Goal: Task Accomplishment & Management: Complete application form

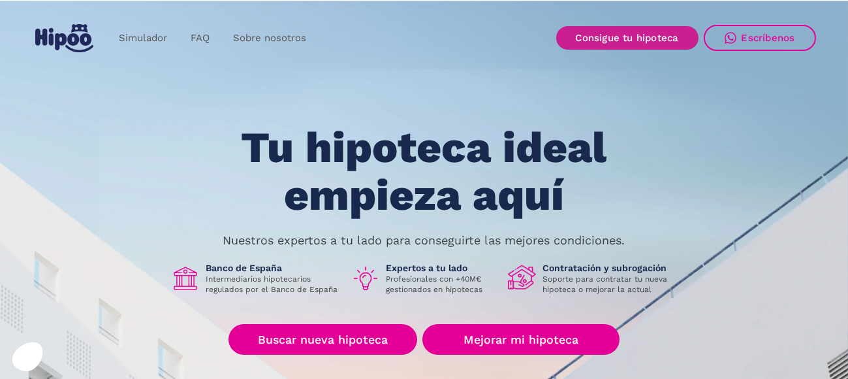
click at [633, 40] on link "Consigue tu hipoteca" at bounding box center [627, 38] width 142 height 24
click at [611, 35] on link "Consigue tu hipoteca" at bounding box center [627, 38] width 142 height 24
